Goal: Task Accomplishment & Management: Use online tool/utility

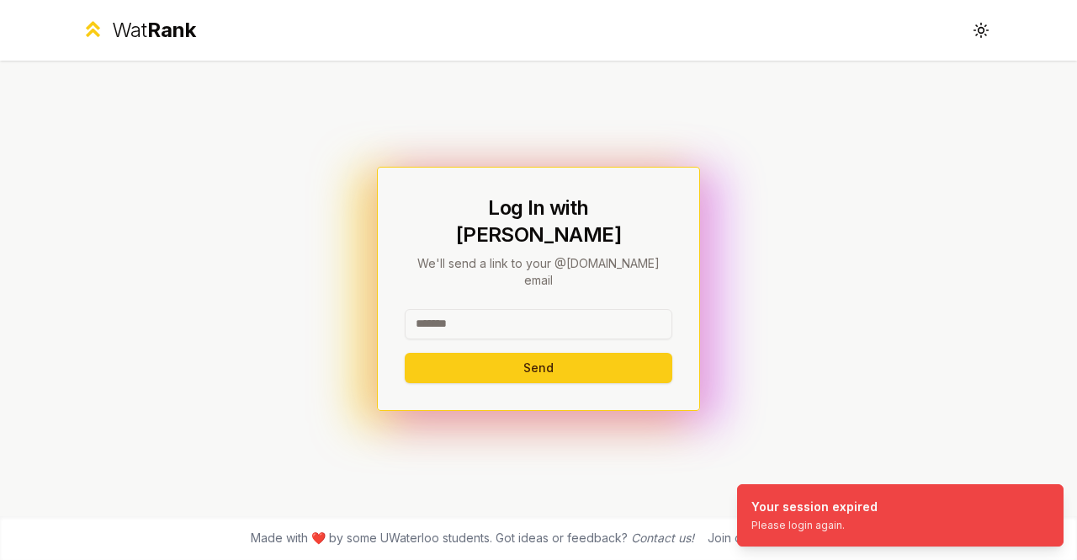
click at [440, 309] on input at bounding box center [539, 324] width 268 height 30
type input "*****"
click at [405, 353] on button "Send" at bounding box center [539, 368] width 268 height 30
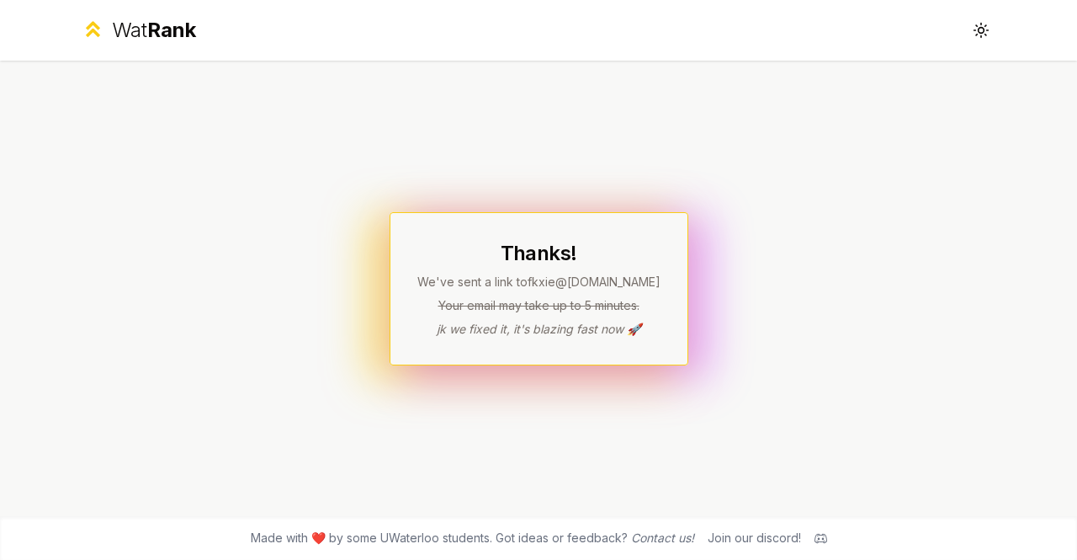
click at [320, 498] on div "Thanks! We've sent a link to fkxie @uwaterloo.ca Your email may take up to 5 mi…" at bounding box center [539, 288] width 970 height 455
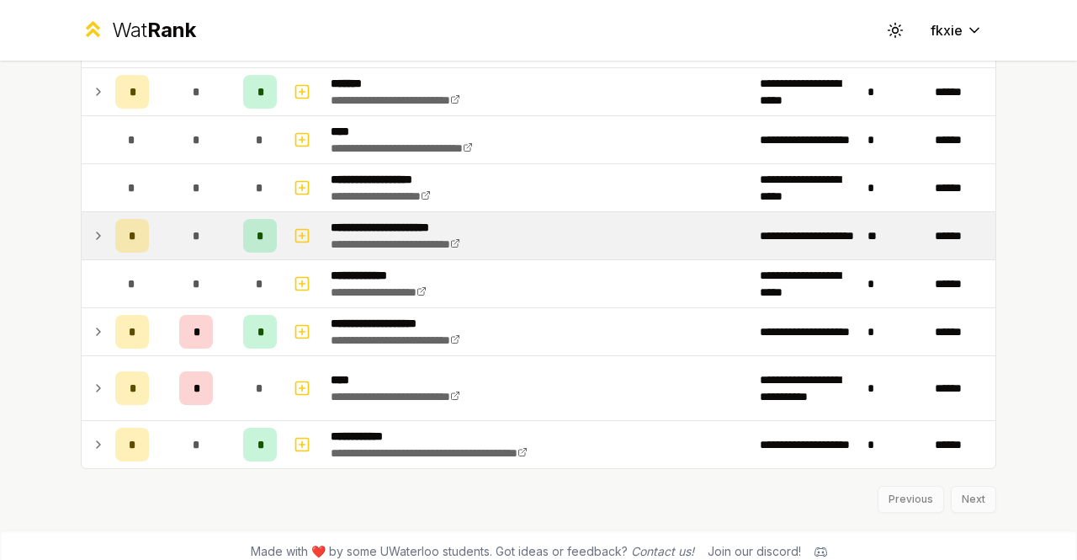
scroll to position [668, 0]
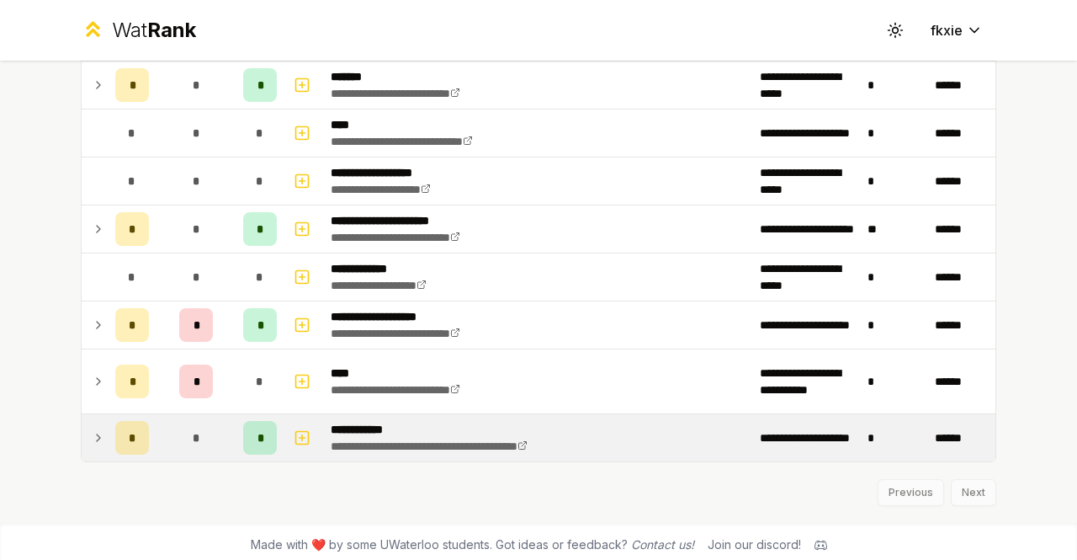
click at [179, 421] on div "*" at bounding box center [196, 438] width 34 height 34
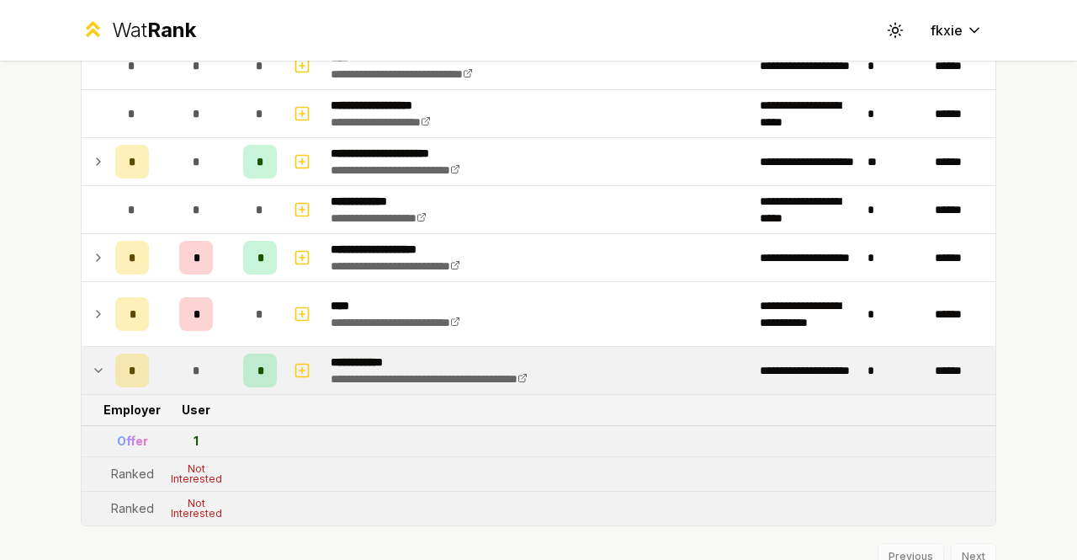
scroll to position [799, 0]
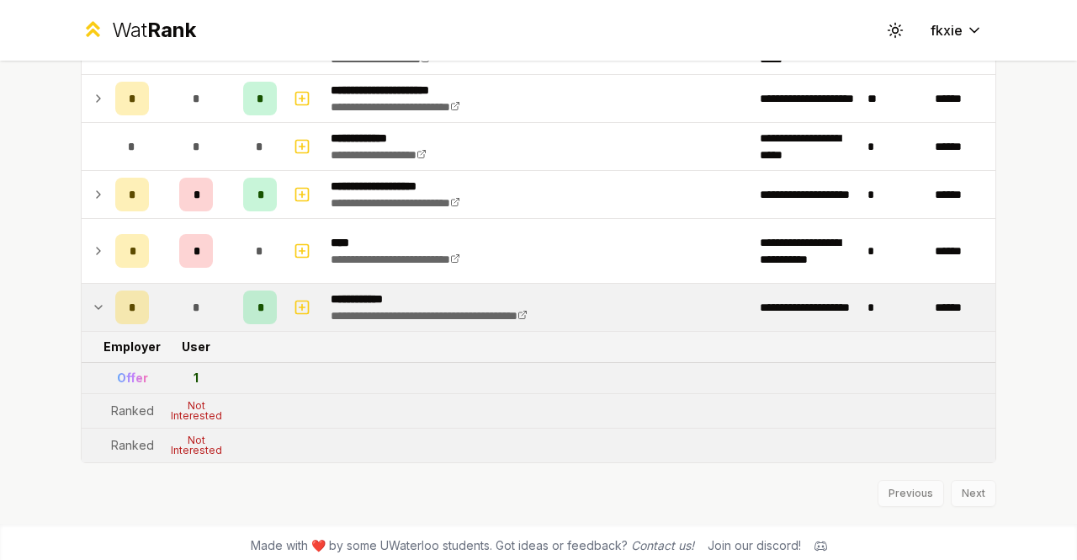
click at [195, 401] on div "Not Interested" at bounding box center [195, 411] width 67 height 20
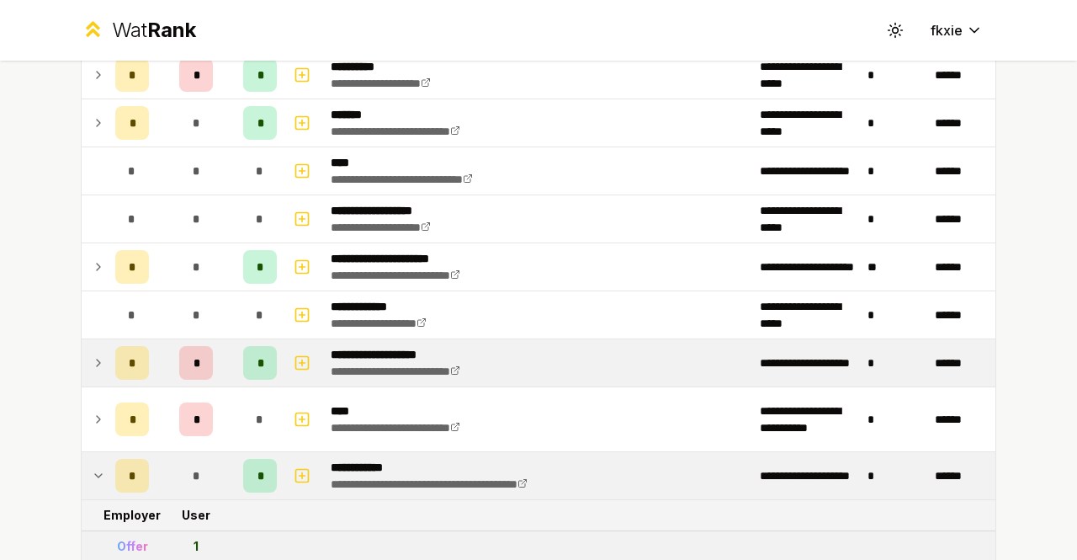
click at [226, 363] on td "*" at bounding box center [196, 362] width 81 height 47
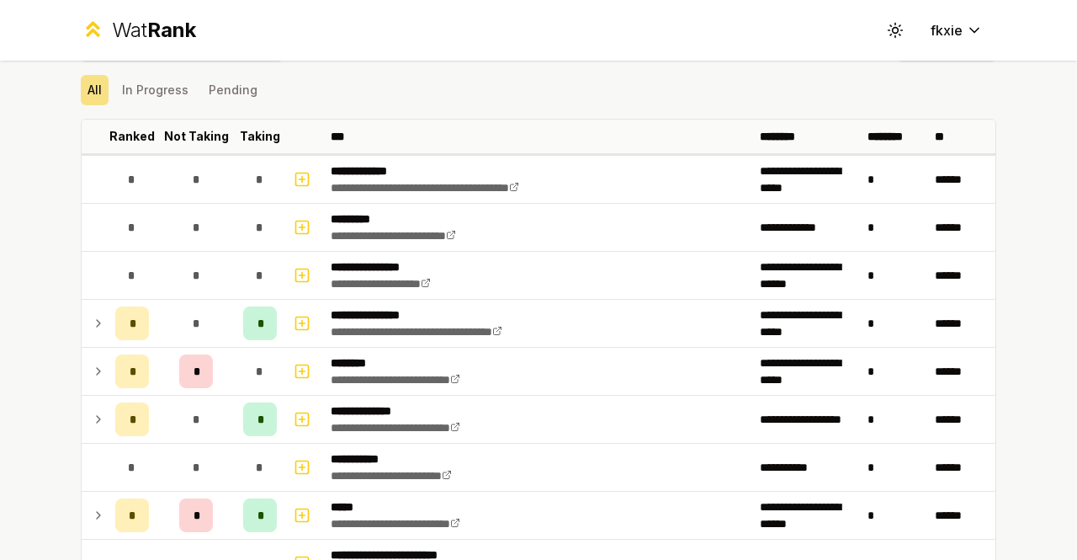
scroll to position [41, 0]
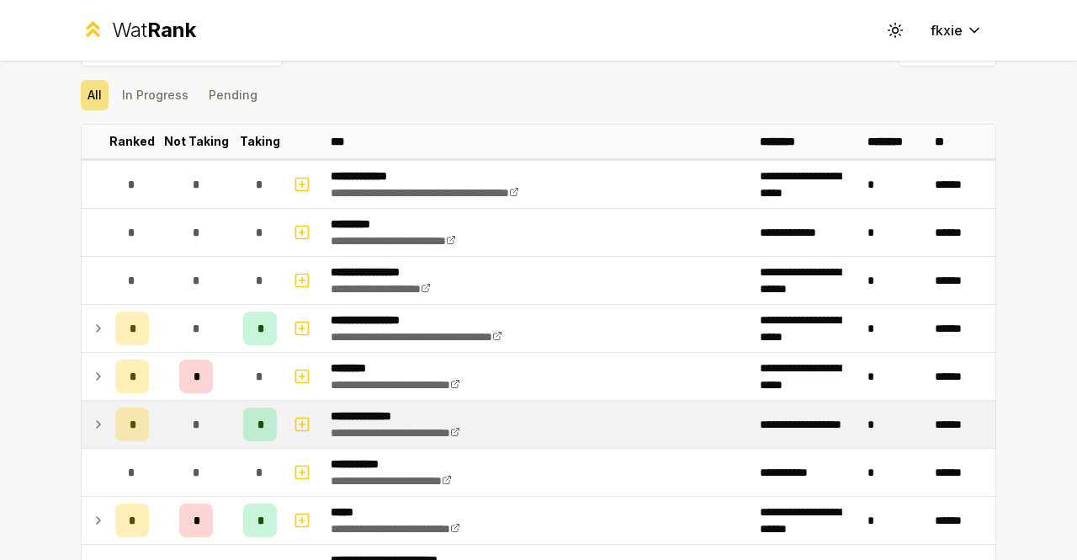
click at [192, 420] on span "*" at bounding box center [196, 424] width 8 height 17
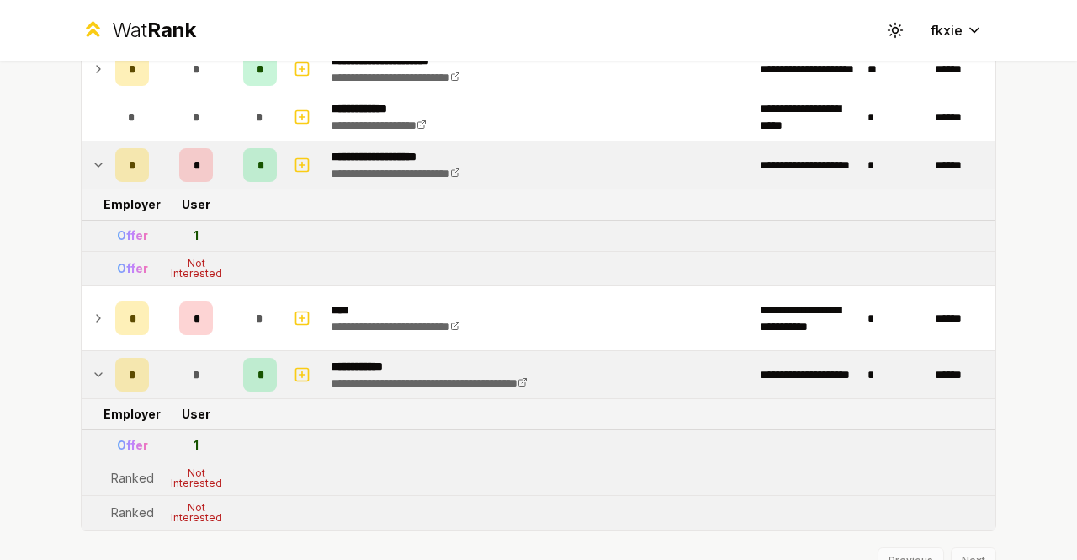
scroll to position [956, 0]
